Goal: Transaction & Acquisition: Book appointment/travel/reservation

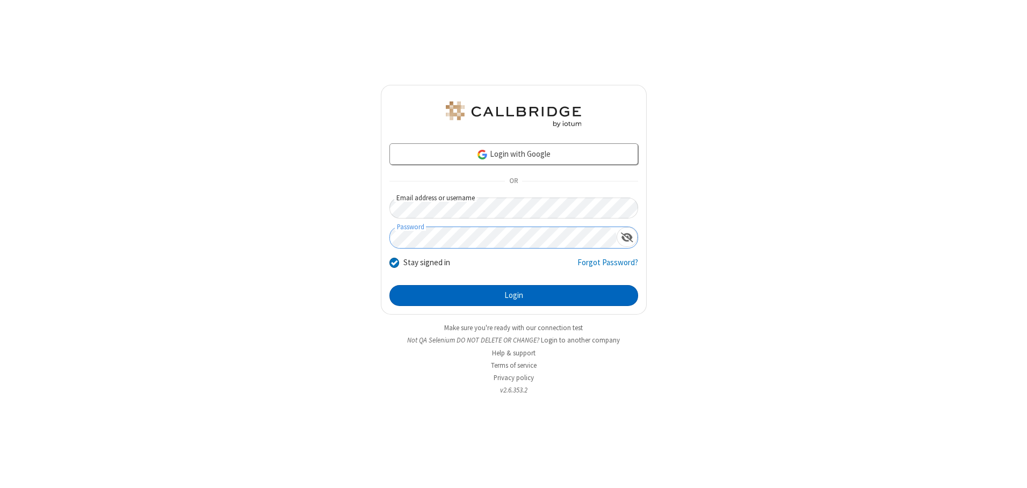
click at [513, 295] on button "Login" at bounding box center [513, 295] width 249 height 21
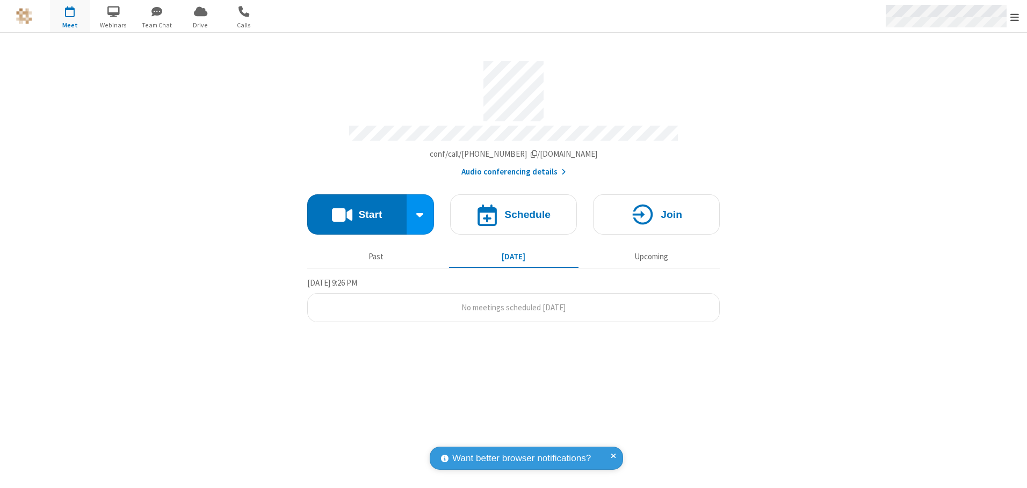
click at [1014, 17] on span "Open menu" at bounding box center [1014, 17] width 9 height 11
click at [70, 16] on span "button" at bounding box center [70, 11] width 40 height 18
click at [513, 210] on h4 "Schedule" at bounding box center [527, 214] width 46 height 10
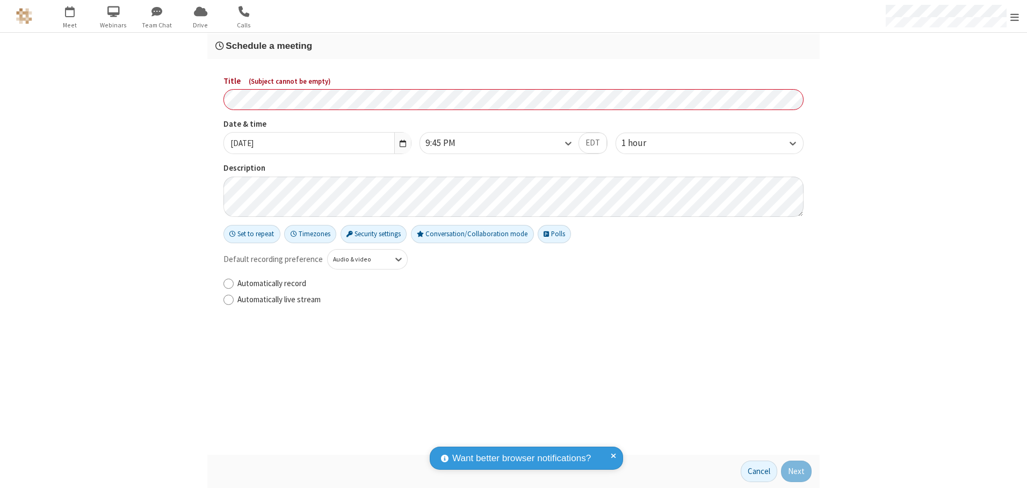
click at [513, 46] on h3 "Schedule a meeting" at bounding box center [513, 46] width 596 height 10
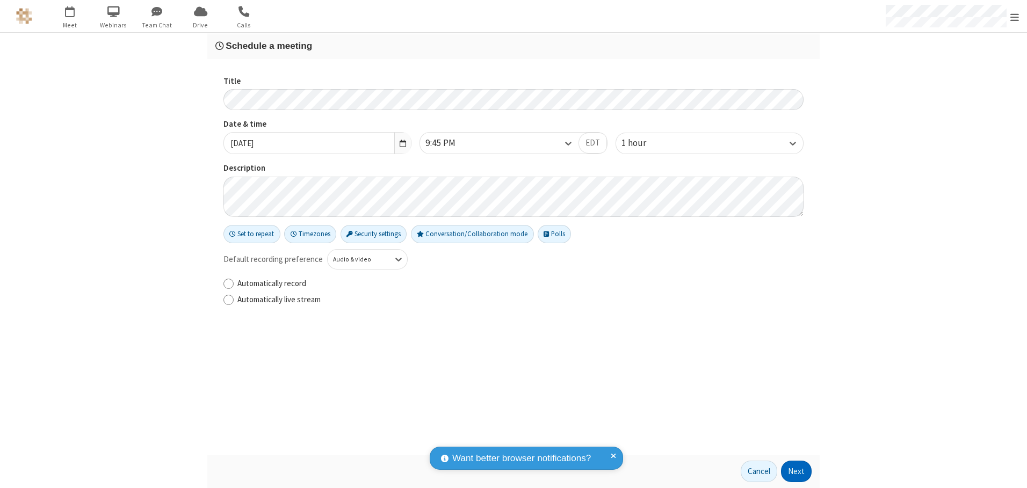
click at [796, 471] on button "Next" at bounding box center [796, 471] width 31 height 21
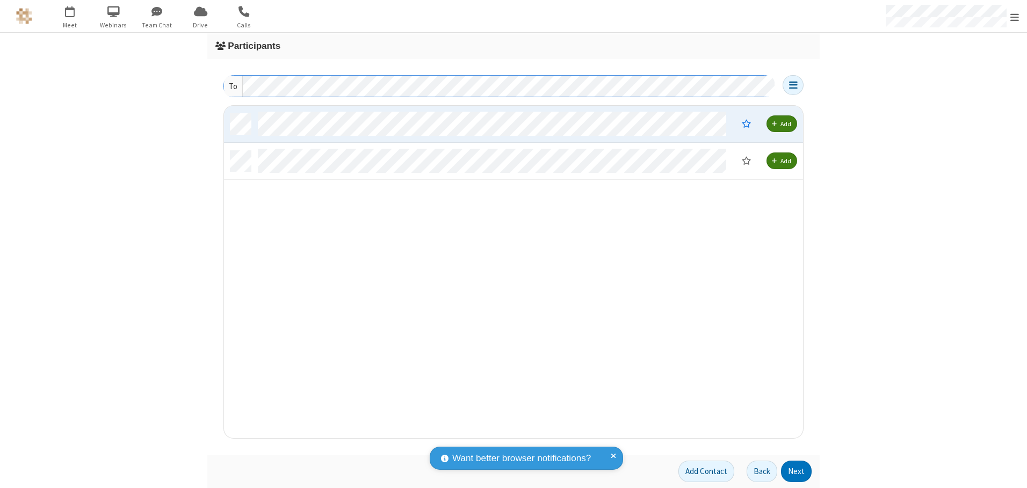
scroll to position [324, 571]
click at [796, 471] on button "Next" at bounding box center [796, 471] width 31 height 21
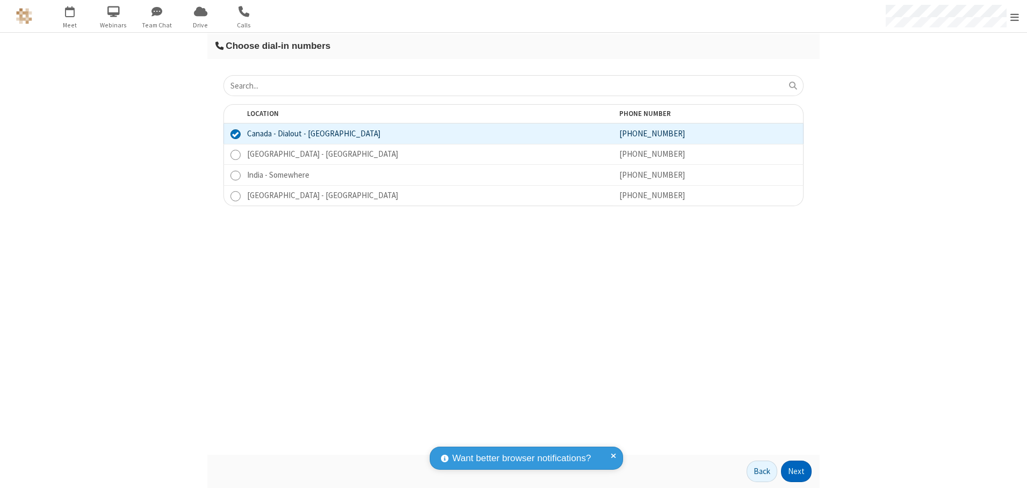
click at [796, 471] on button "Next" at bounding box center [796, 471] width 31 height 21
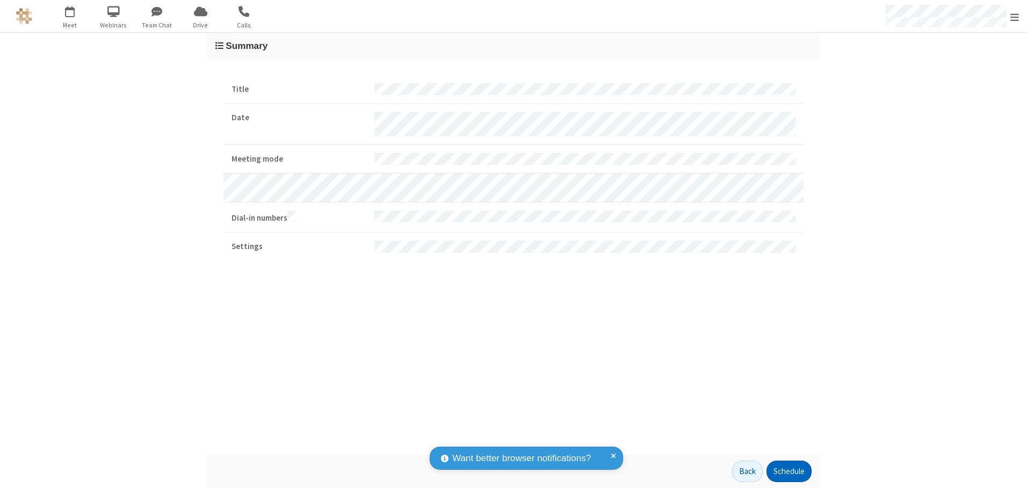
click at [788, 471] on button "Schedule" at bounding box center [788, 471] width 45 height 21
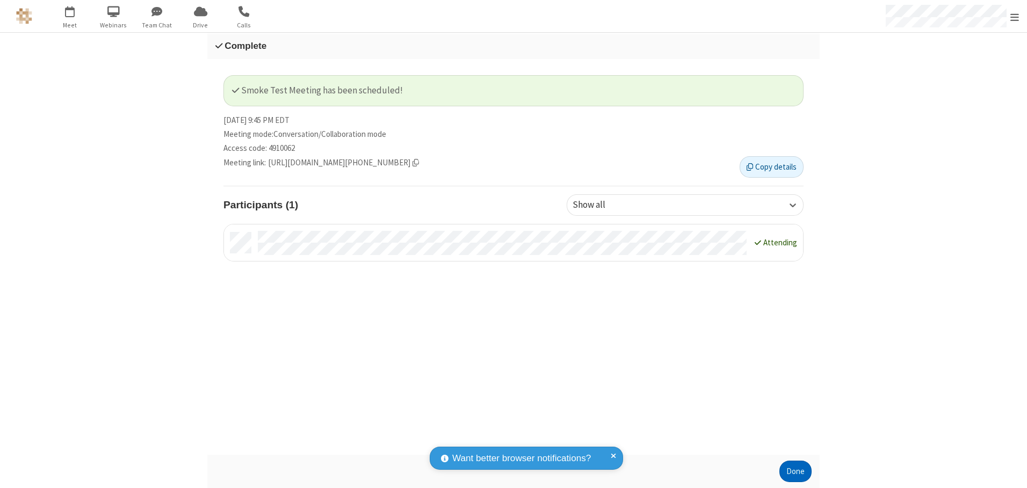
click at [795, 471] on button "Done" at bounding box center [795, 471] width 32 height 21
